Goal: Task Accomplishment & Management: Manage account settings

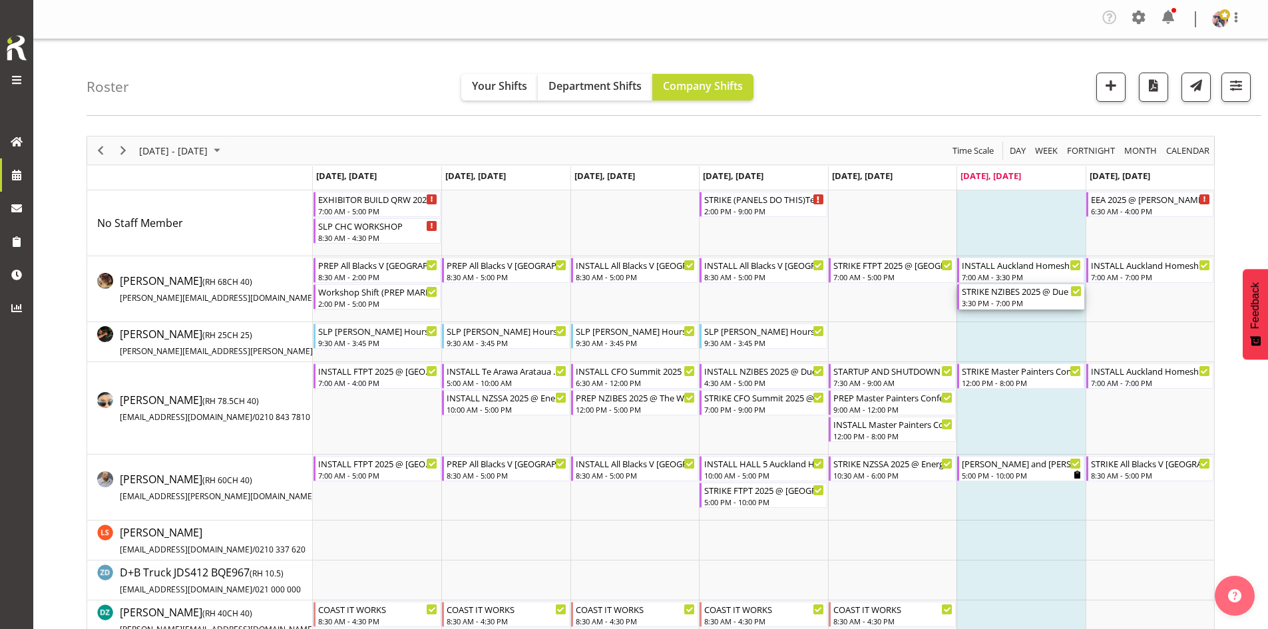
click at [1019, 301] on div "3:30 PM - 7:00 PM" at bounding box center [1022, 303] width 120 height 11
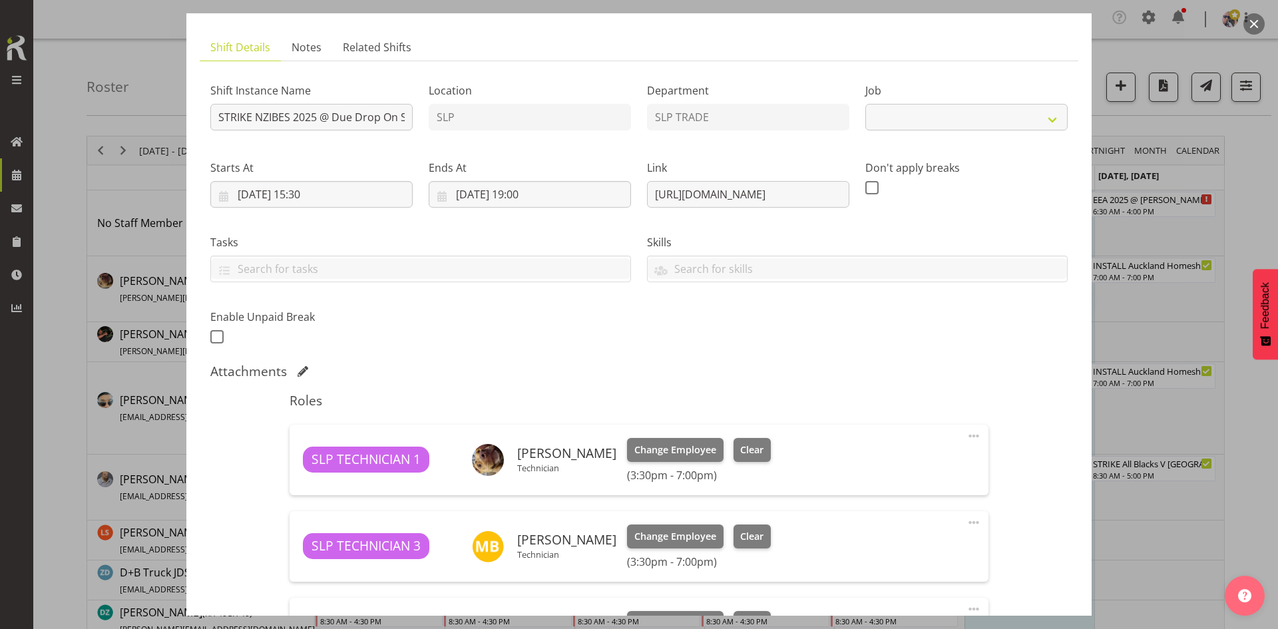
select select "10368"
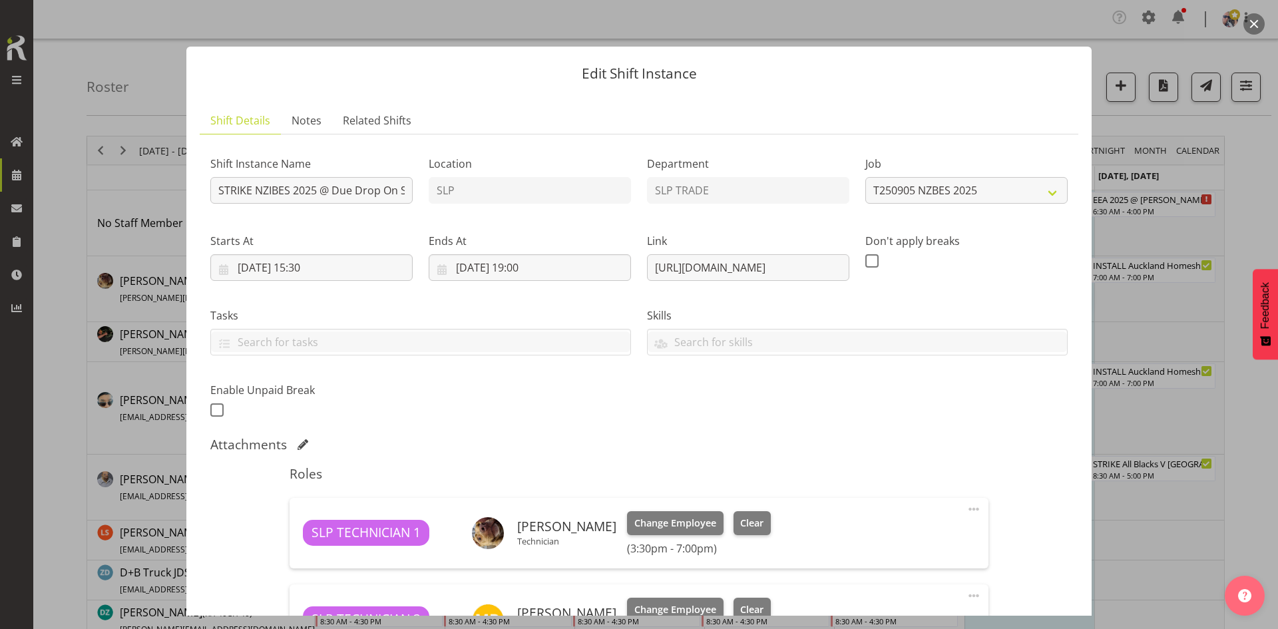
click at [1252, 29] on button "button" at bounding box center [1254, 23] width 21 height 21
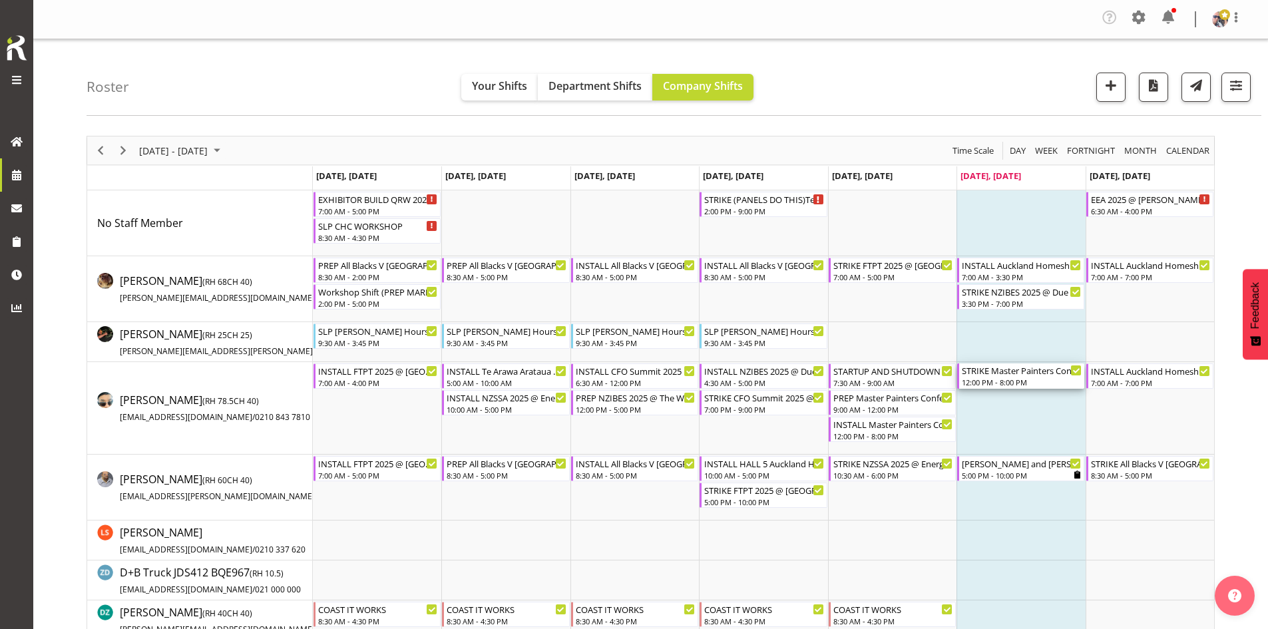
click at [1017, 373] on div "STRIKE Master Painters Conference 2025 @ [GEOGRAPHIC_DATA] On Site @ 1430" at bounding box center [1022, 370] width 120 height 13
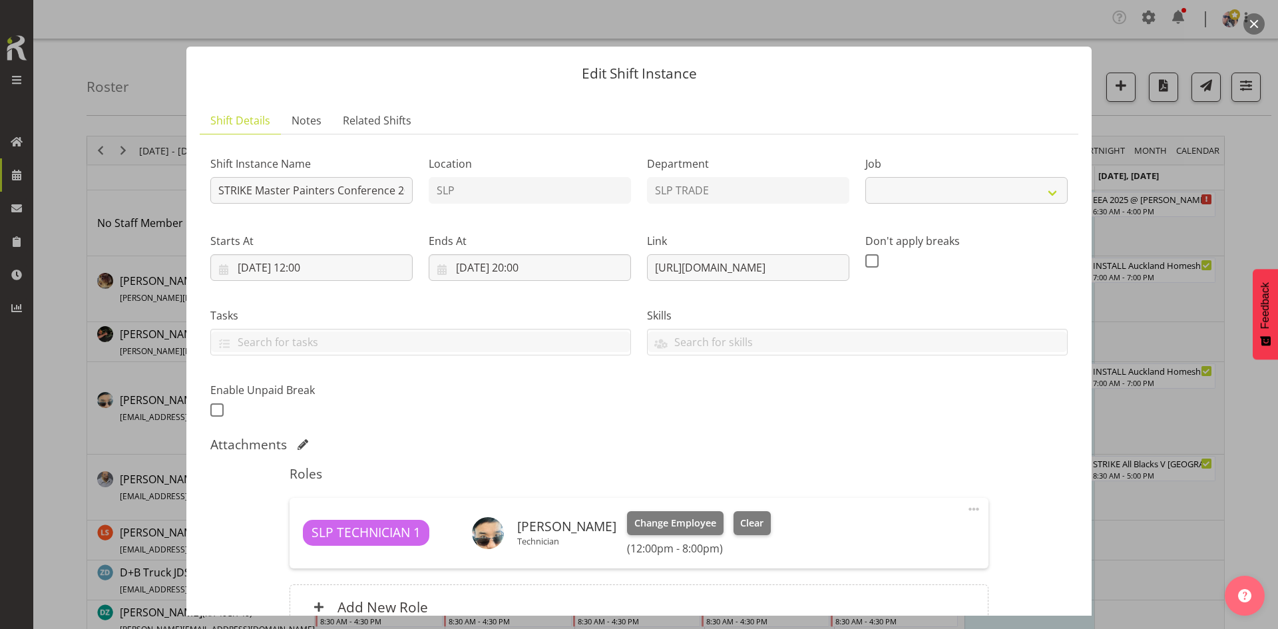
select select "10450"
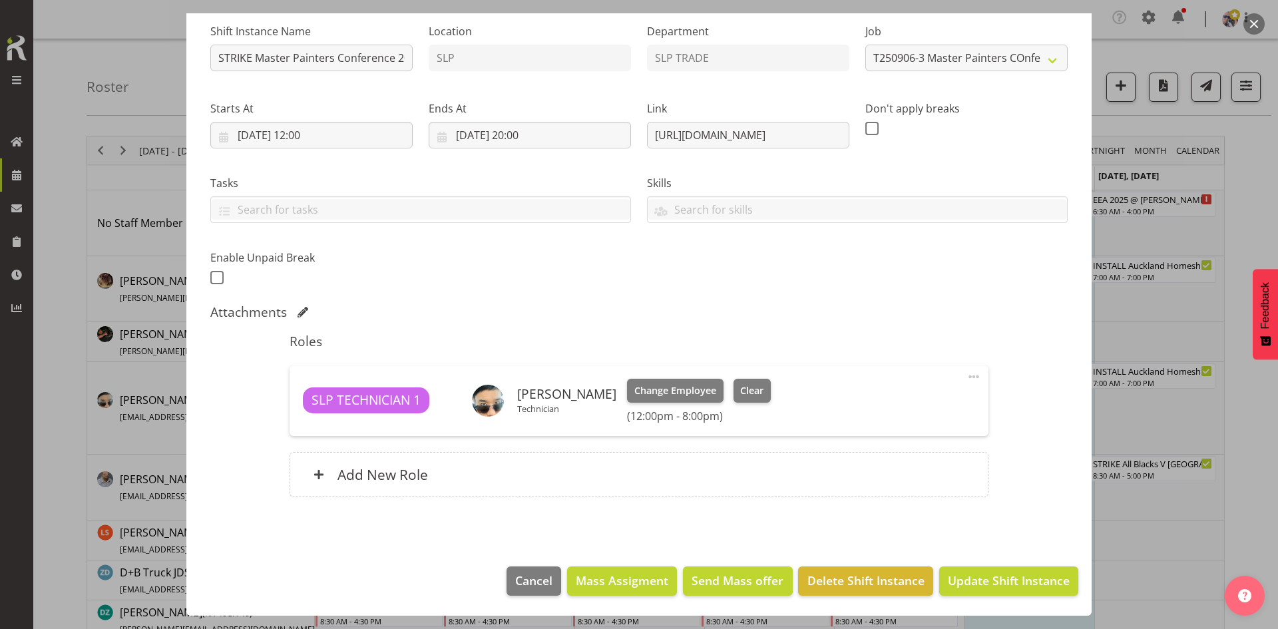
click at [1252, 24] on button "button" at bounding box center [1254, 23] width 21 height 21
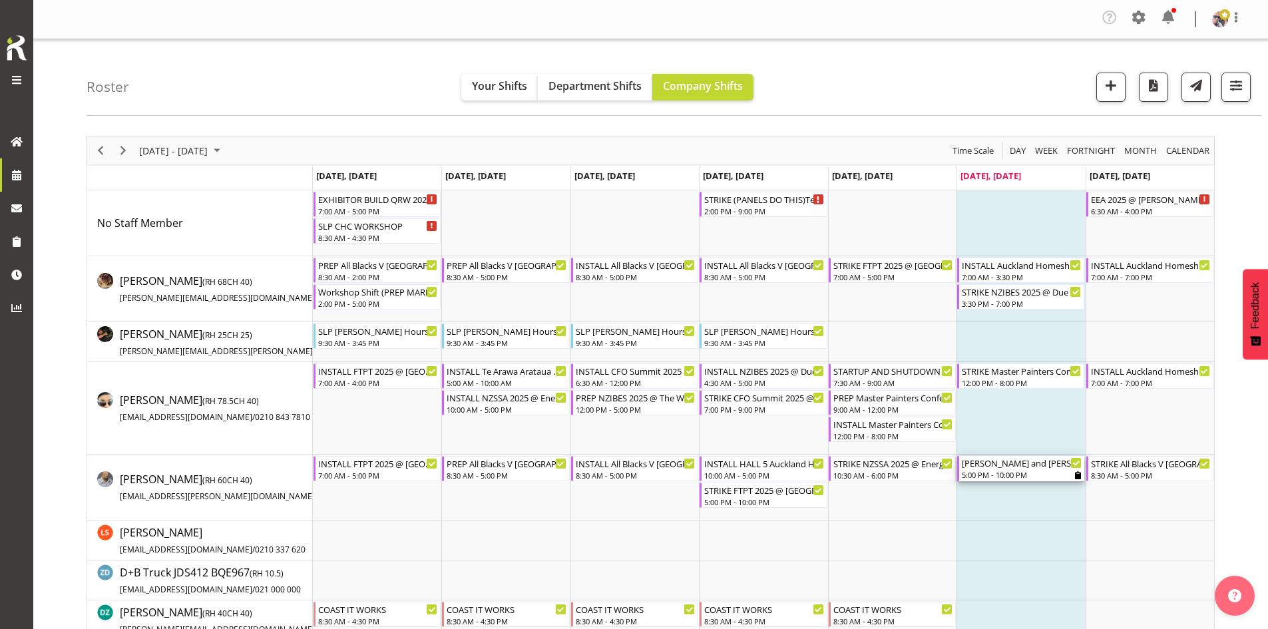
click at [1009, 472] on div "5:00 PM - 10:00 PM" at bounding box center [1022, 474] width 120 height 11
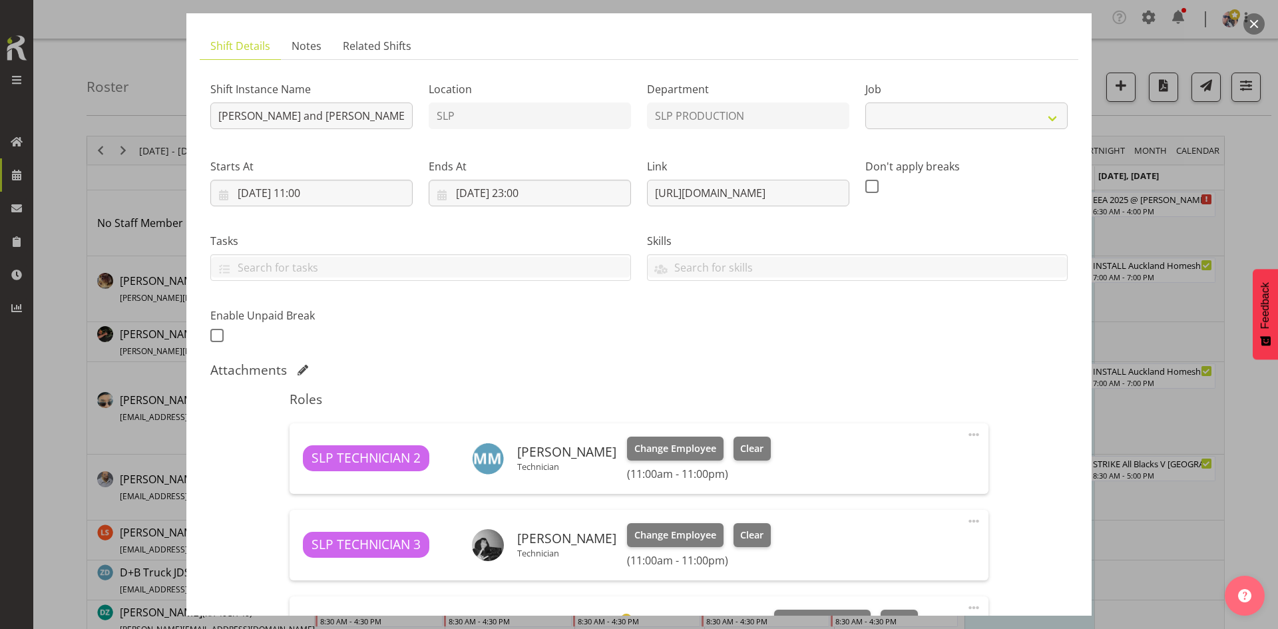
select select "10197"
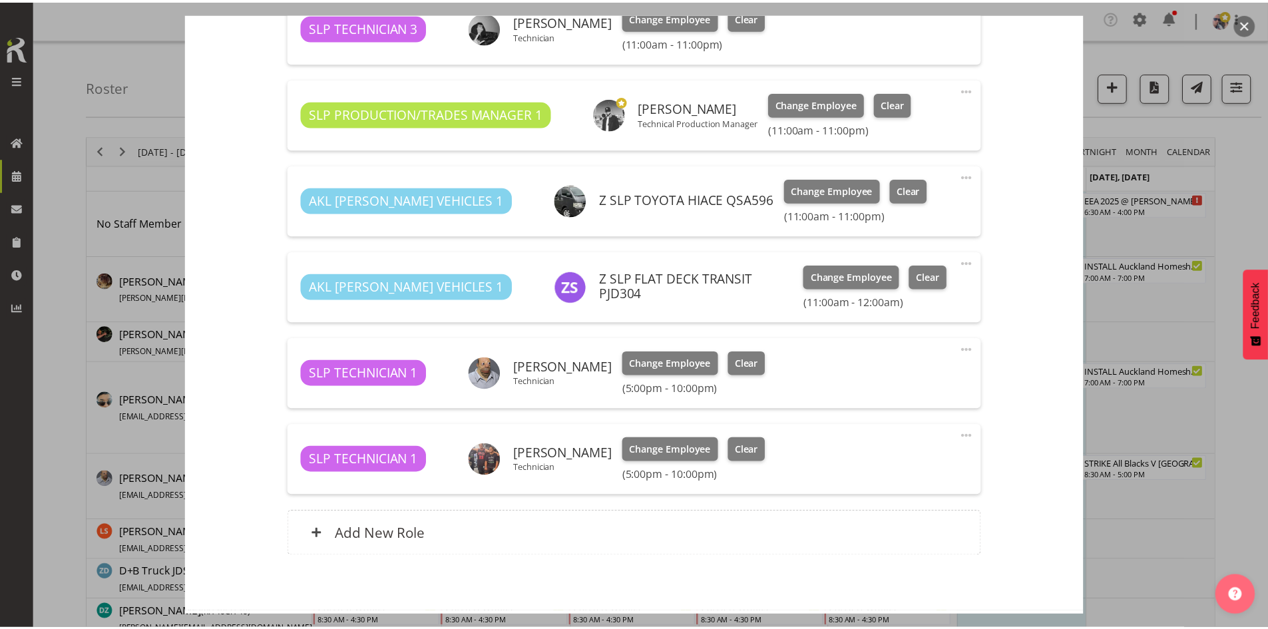
scroll to position [333, 0]
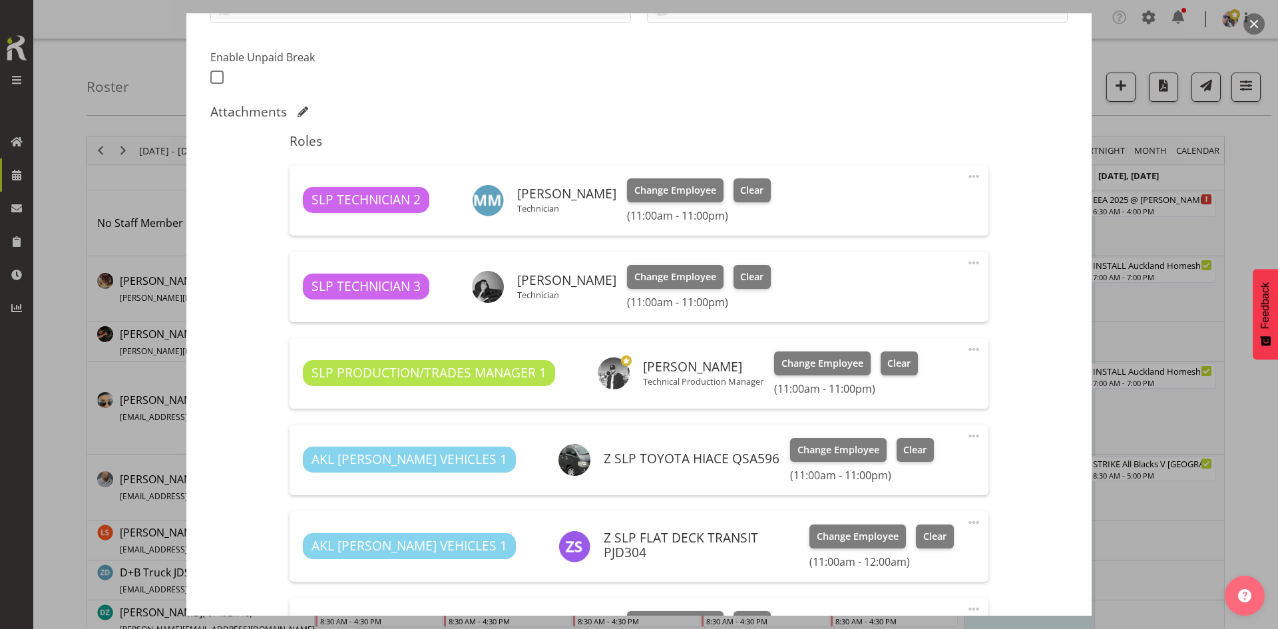
click at [1254, 18] on button "button" at bounding box center [1254, 23] width 21 height 21
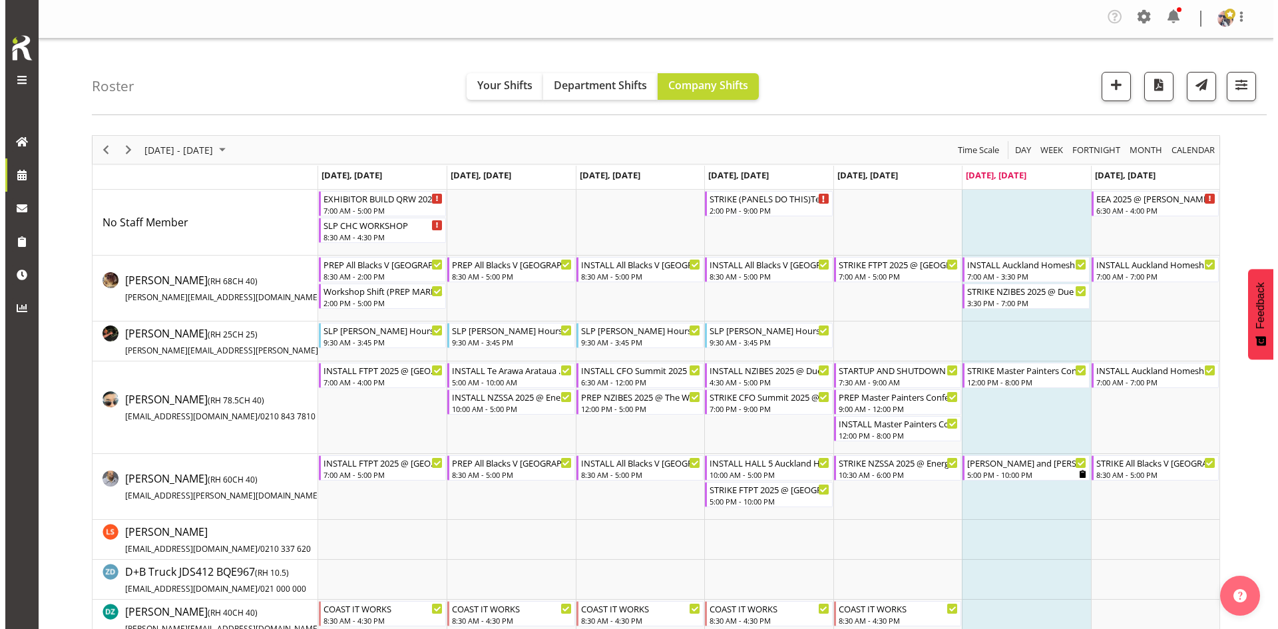
scroll to position [0, 0]
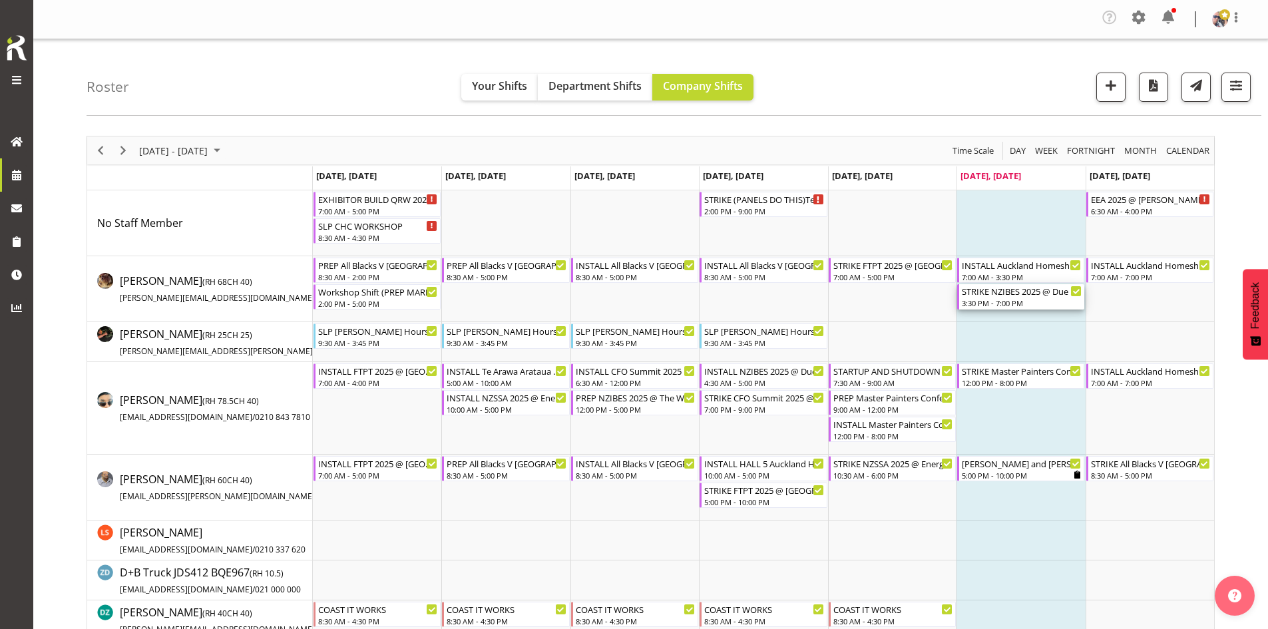
click at [1004, 307] on div "3:30 PM - 7:00 PM" at bounding box center [1022, 303] width 120 height 11
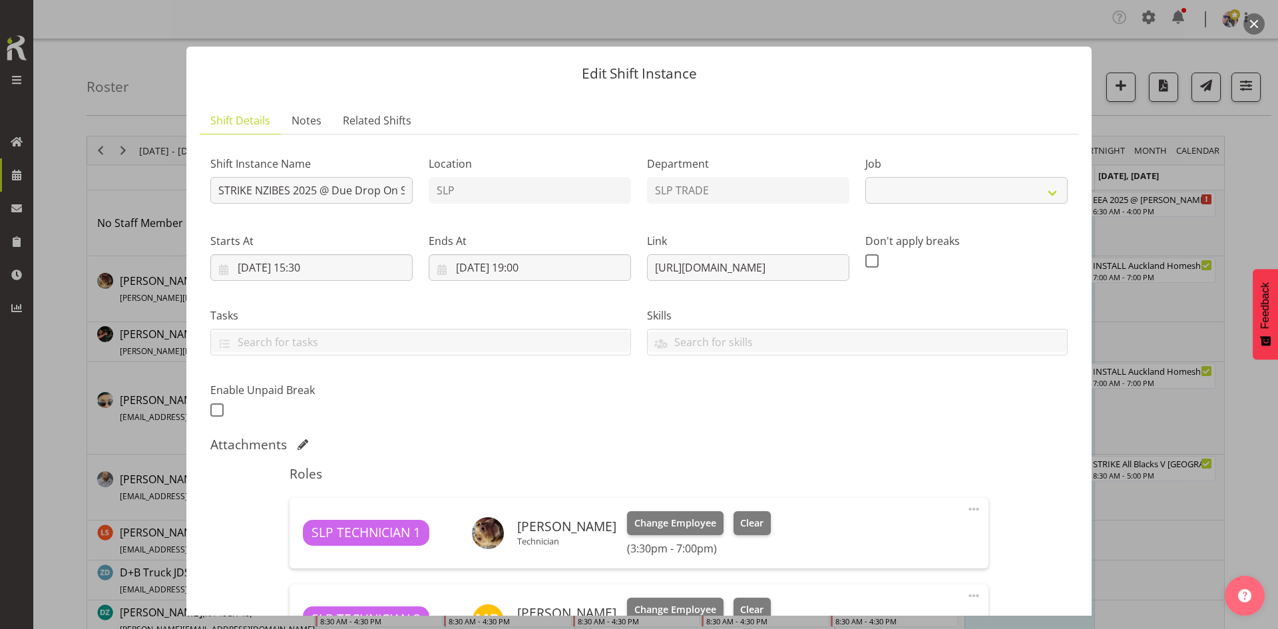
select select "10368"
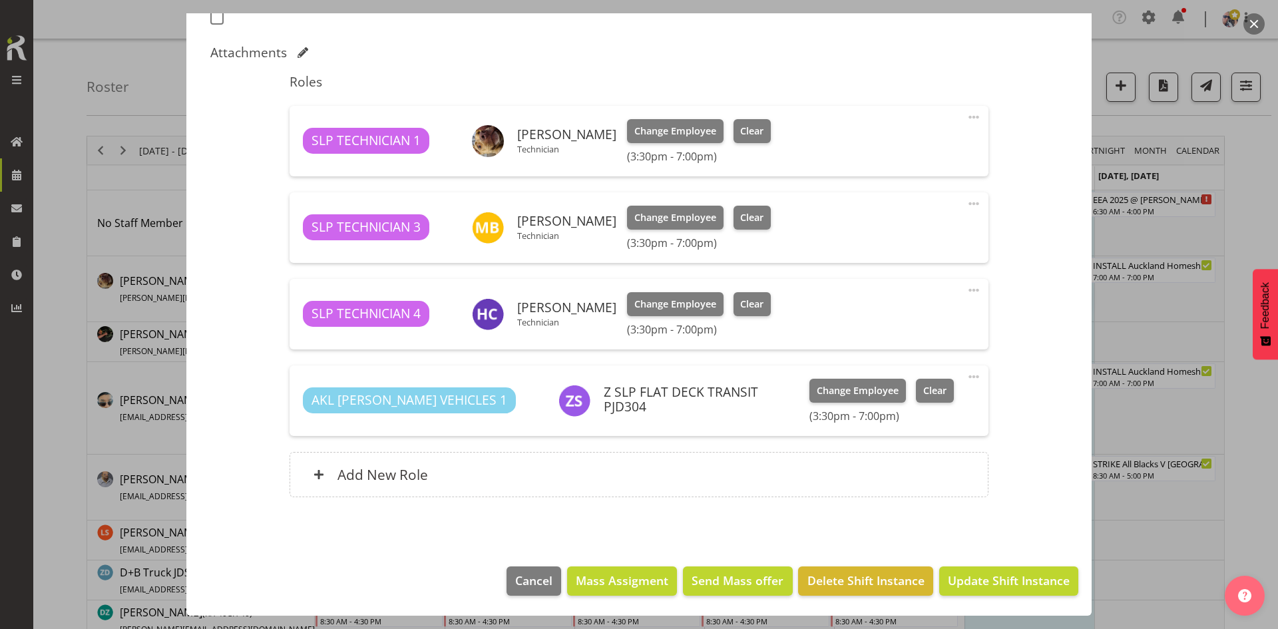
click at [675, 471] on div "Add New Role" at bounding box center [639, 474] width 698 height 45
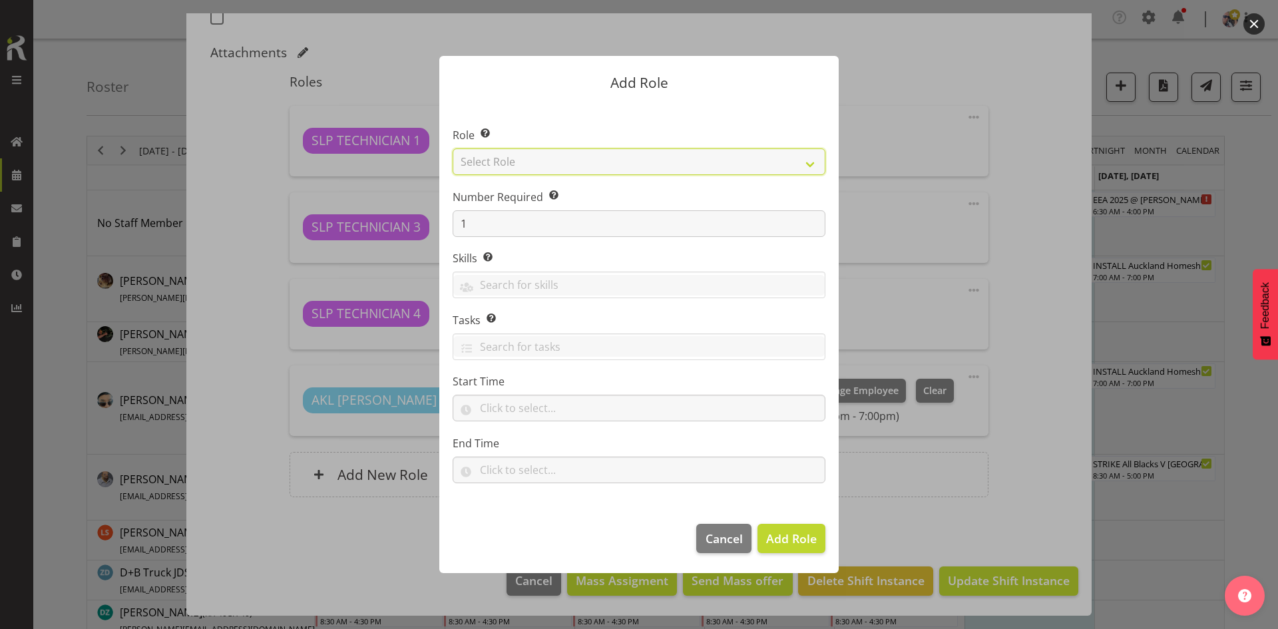
click at [779, 172] on select "Select Role ACCOUNT MANAGER ACCOUNT MANAGER DW ACCOUNTS [PERSON_NAME] VEHICLES …" at bounding box center [639, 161] width 373 height 27
select select "81"
click at [453, 148] on select "Select Role ACCOUNT MANAGER ACCOUNT MANAGER DW ACCOUNTS [PERSON_NAME] VEHICLES …" at bounding box center [639, 161] width 373 height 27
click at [774, 523] on footer "Cancel Add Role" at bounding box center [639, 542] width 400 height 63
click at [782, 530] on span "Add Role" at bounding box center [791, 538] width 51 height 17
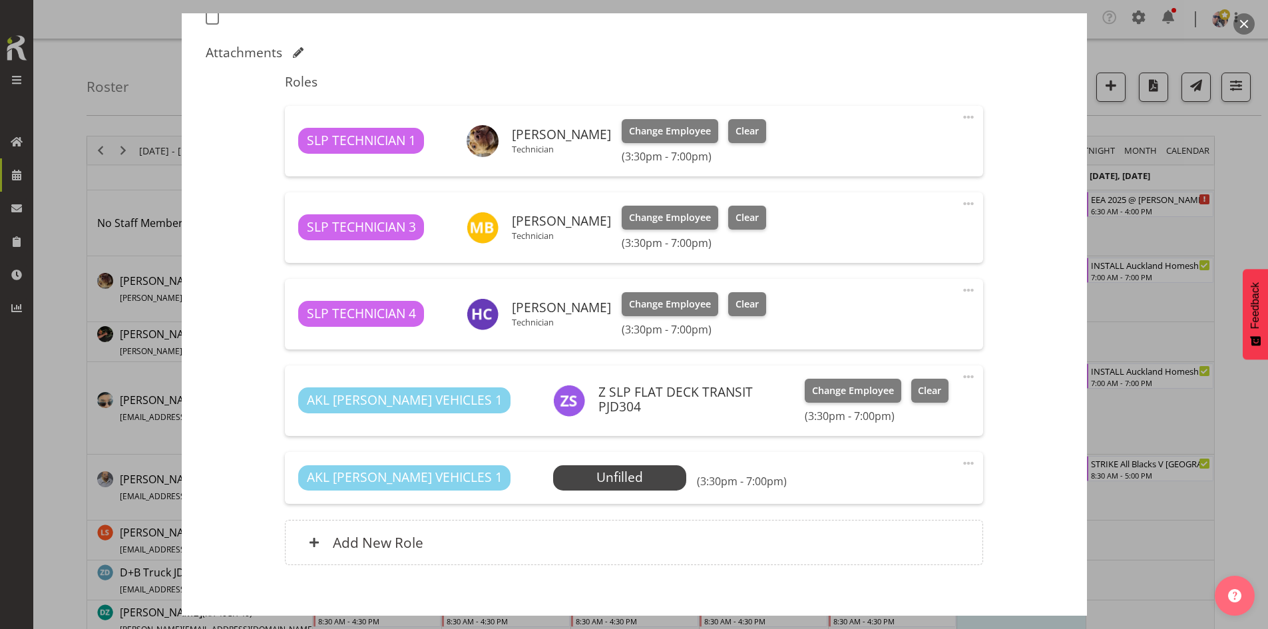
click at [607, 453] on div "AKL [PERSON_NAME] VEHICLES 1 Unfilled Select Employee (3:30pm - 7:00pm) Edit Co…" at bounding box center [634, 478] width 698 height 52
click at [603, 462] on div "AKL [PERSON_NAME] VEHICLES 1 Unfilled Select Employee (3:30pm - 7:00pm) Edit Co…" at bounding box center [634, 478] width 698 height 52
click at [0, 0] on span "Select Employee" at bounding box center [0, 0] width 0 height 0
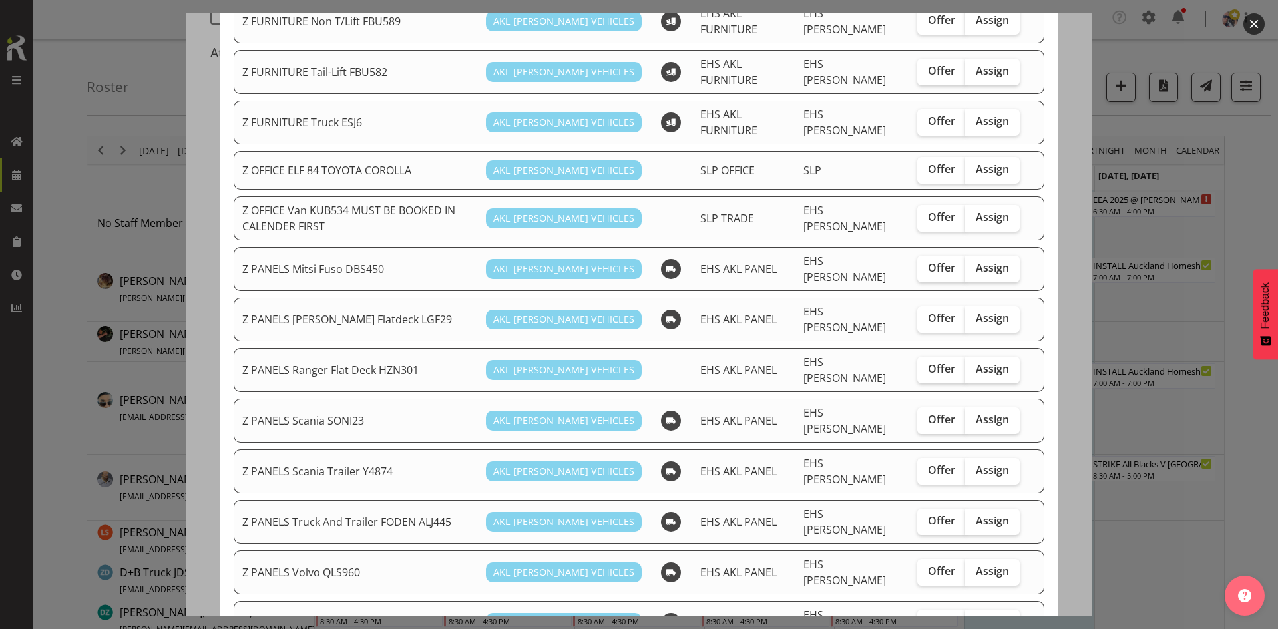
scroll to position [799, 0]
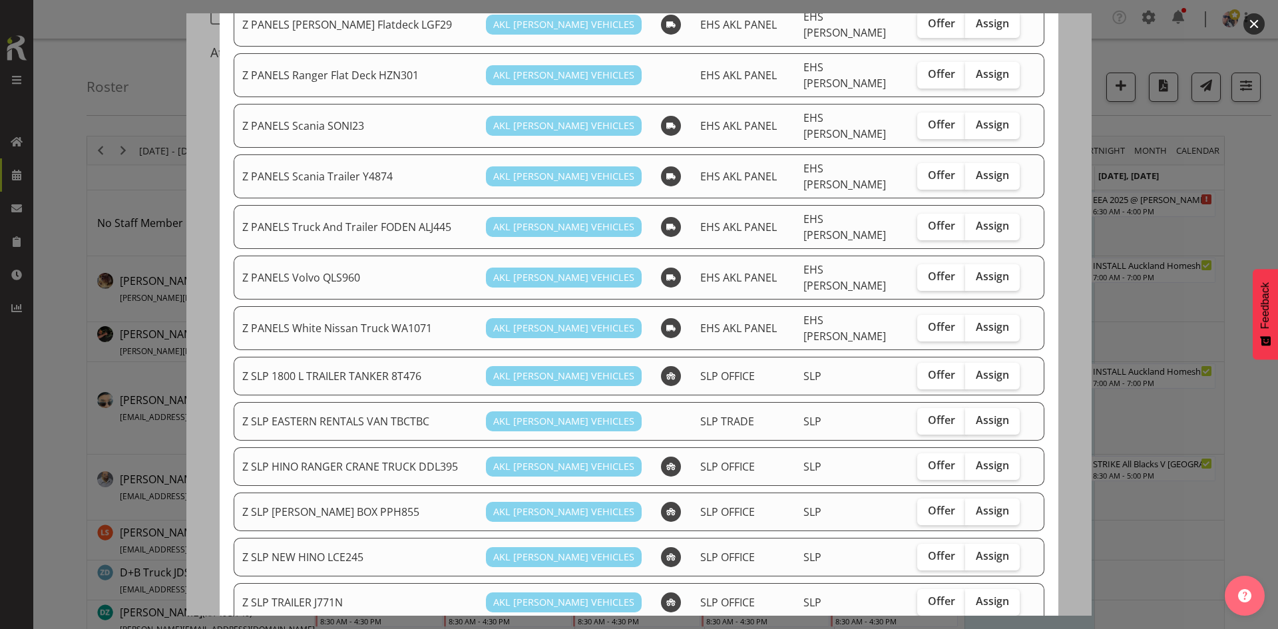
click at [976, 549] on span "Assign" at bounding box center [992, 555] width 33 height 13
click at [973, 552] on input "Assign" at bounding box center [969, 556] width 9 height 9
checkbox input "true"
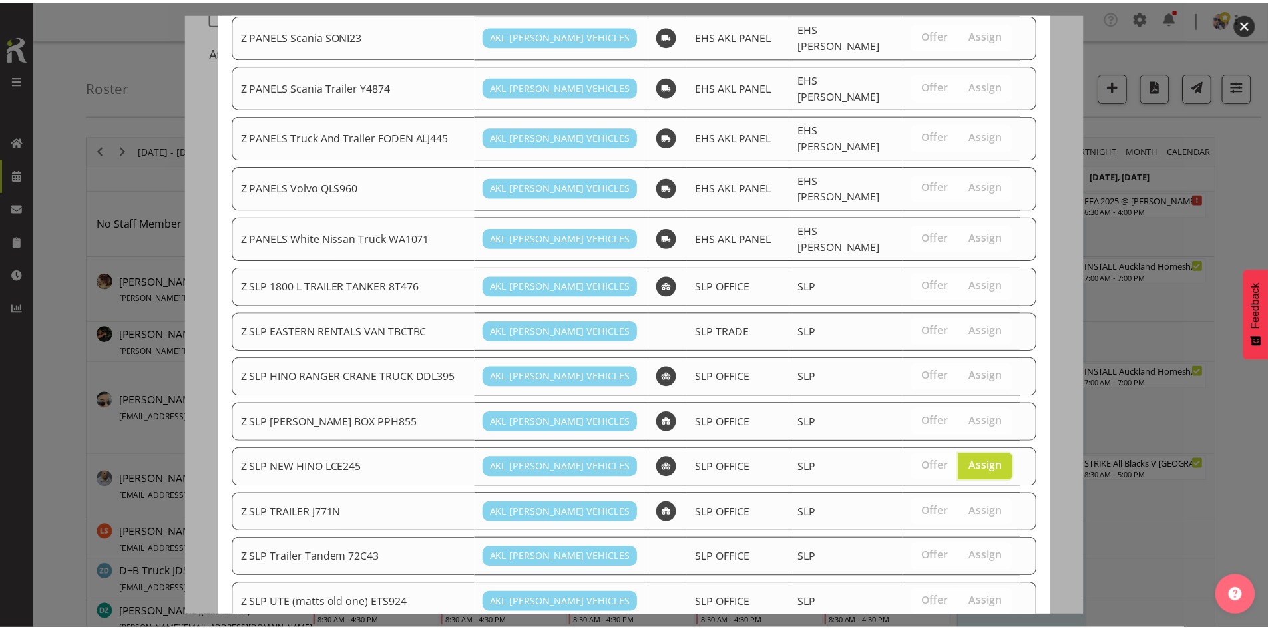
scroll to position [971, 0]
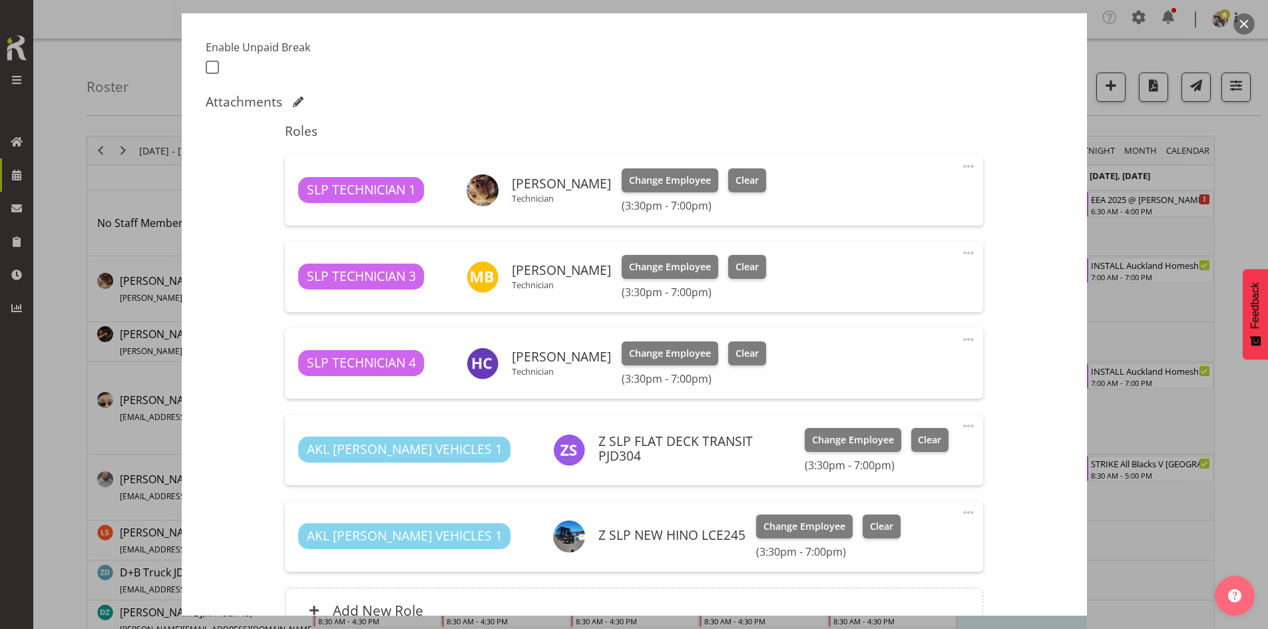
scroll to position [392, 0]
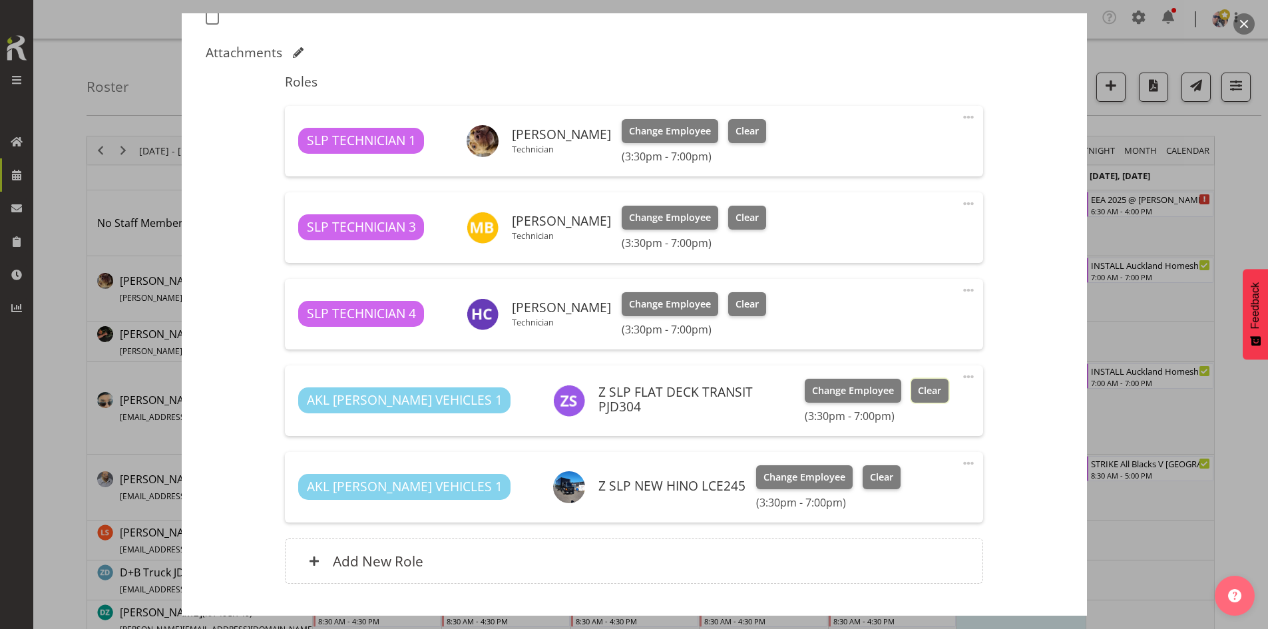
click at [918, 388] on span "Clear" at bounding box center [929, 391] width 23 height 15
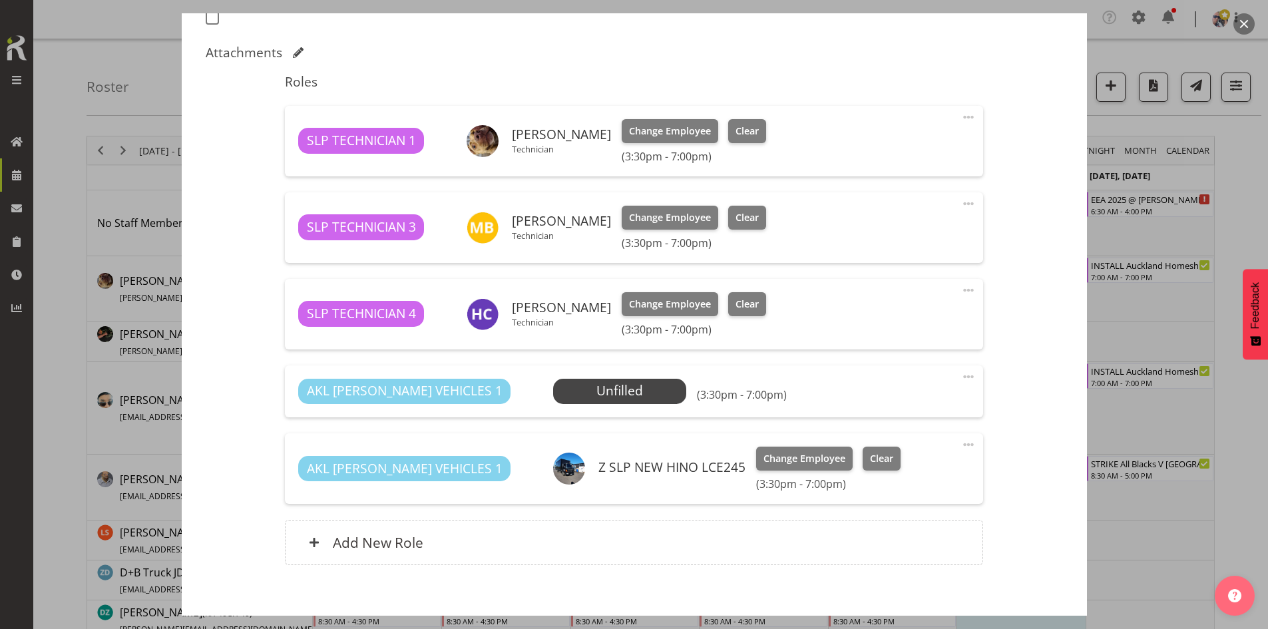
click at [961, 378] on span at bounding box center [969, 377] width 16 height 16
click at [908, 455] on link "Delete" at bounding box center [913, 457] width 128 height 24
